Goal: Task Accomplishment & Management: Manage account settings

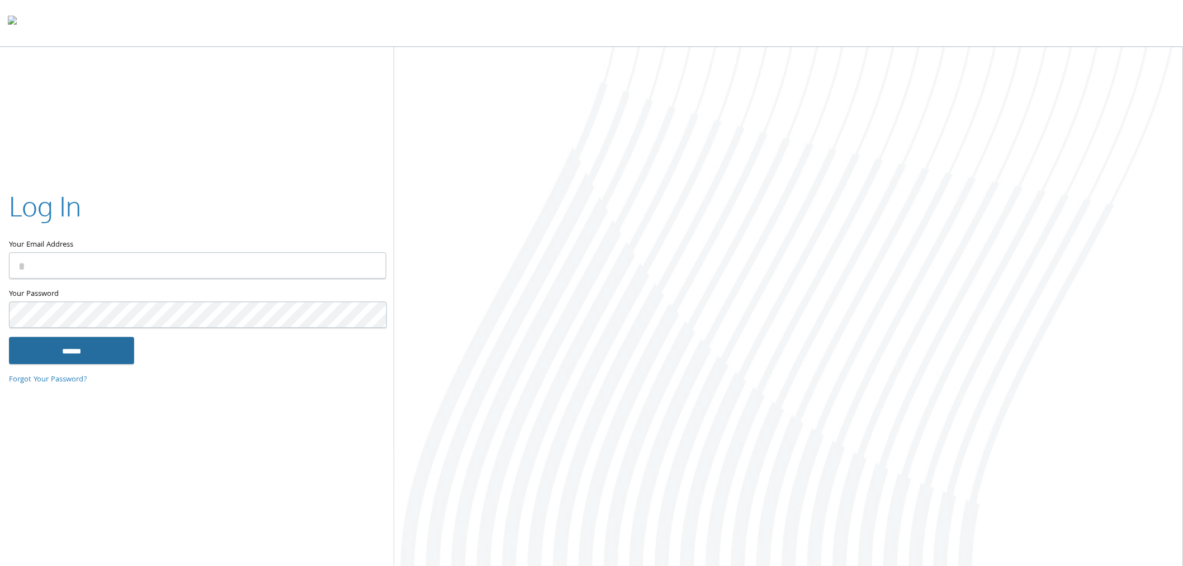
type input "**********"
click at [77, 350] on input "******" at bounding box center [71, 350] width 125 height 27
type input "**********"
click at [79, 353] on input "******" at bounding box center [71, 350] width 125 height 27
